Goal: Check status: Check status

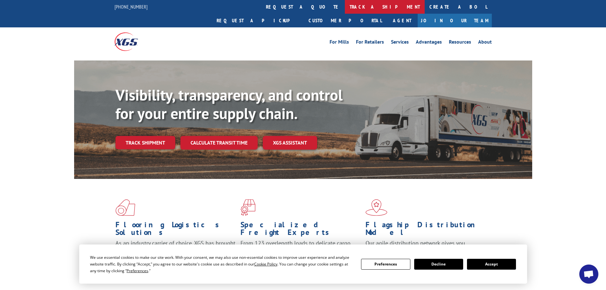
click at [345, 7] on link "track a shipment" at bounding box center [385, 7] width 80 height 14
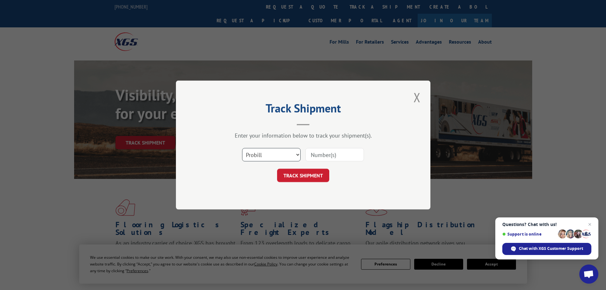
click at [296, 154] on select "Select category... Probill BOL PO" at bounding box center [271, 154] width 58 height 13
select select "bol"
click at [242, 148] on select "Select category... Probill BOL PO" at bounding box center [271, 154] width 58 height 13
paste input "5956458"
type input "5956458"
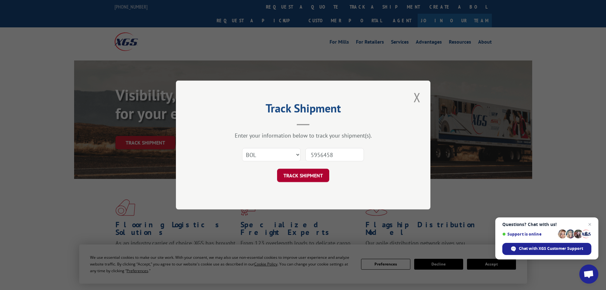
click at [304, 177] on button "TRACK SHIPMENT" at bounding box center [303, 174] width 52 height 13
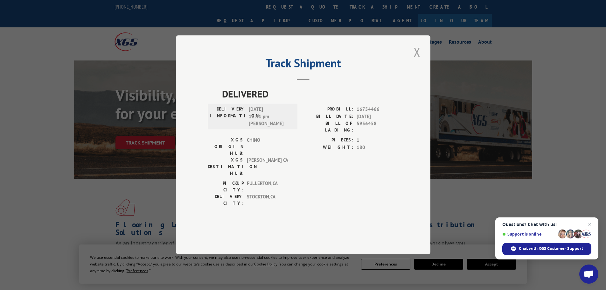
click at [417, 61] on button "Close modal" at bounding box center [416, 51] width 11 height 17
